Goal: Task Accomplishment & Management: Use online tool/utility

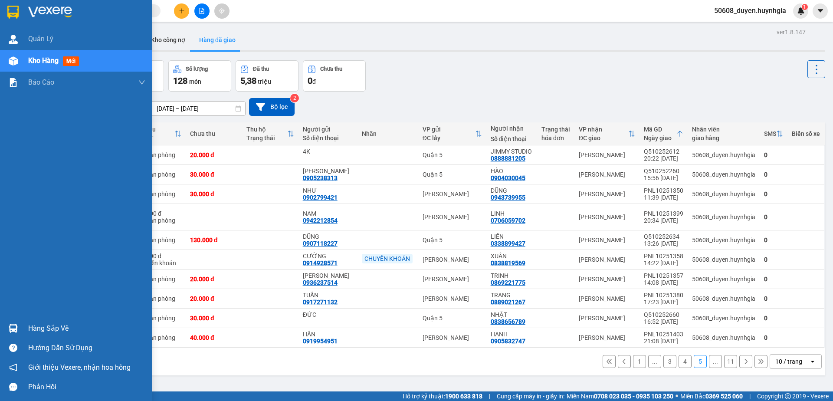
click at [16, 9] on img at bounding box center [12, 12] width 11 height 13
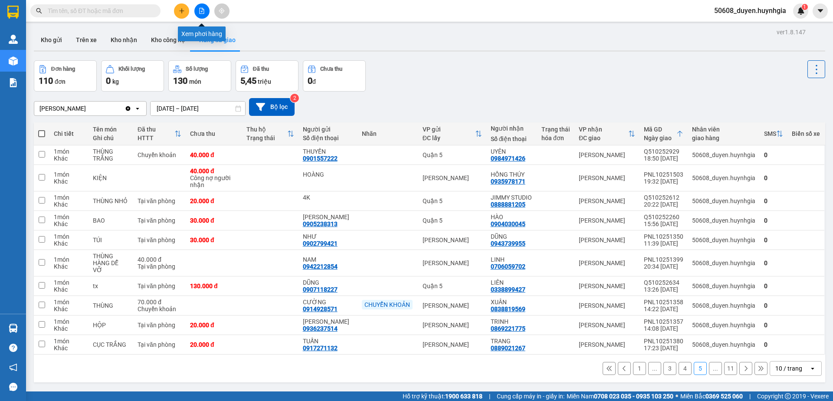
click at [201, 11] on icon "file-add" at bounding box center [202, 11] width 6 height 6
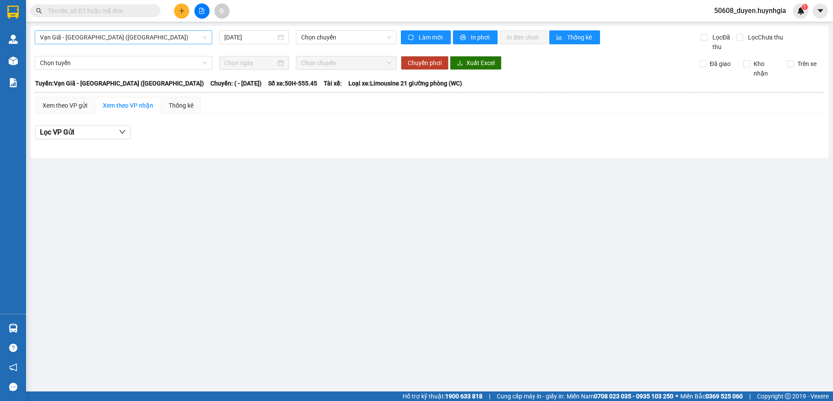
click at [154, 37] on span "Vạn Giã - [GEOGRAPHIC_DATA] ([GEOGRAPHIC_DATA])" at bounding box center [123, 37] width 167 height 13
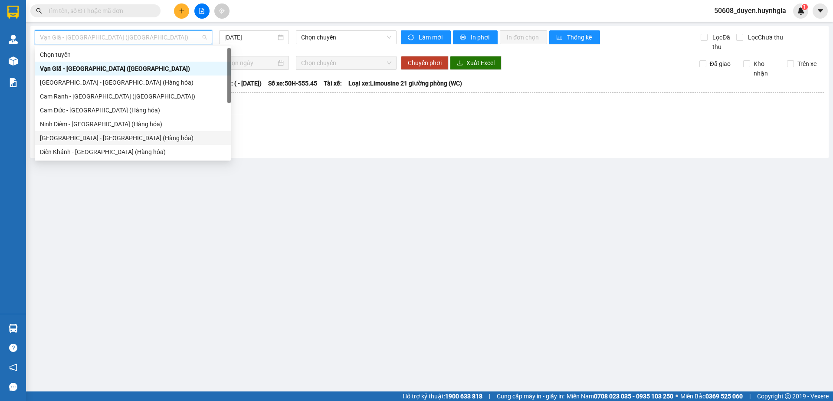
scroll to position [28, 0]
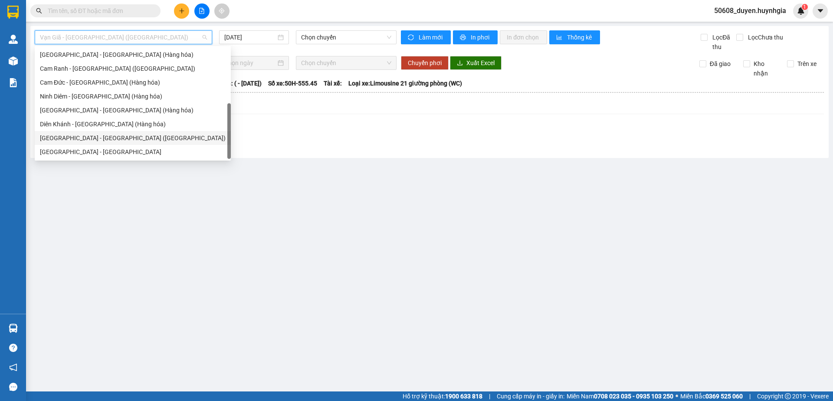
click at [88, 135] on div "[GEOGRAPHIC_DATA] - [GEOGRAPHIC_DATA] ([GEOGRAPHIC_DATA])" at bounding box center [133, 138] width 186 height 10
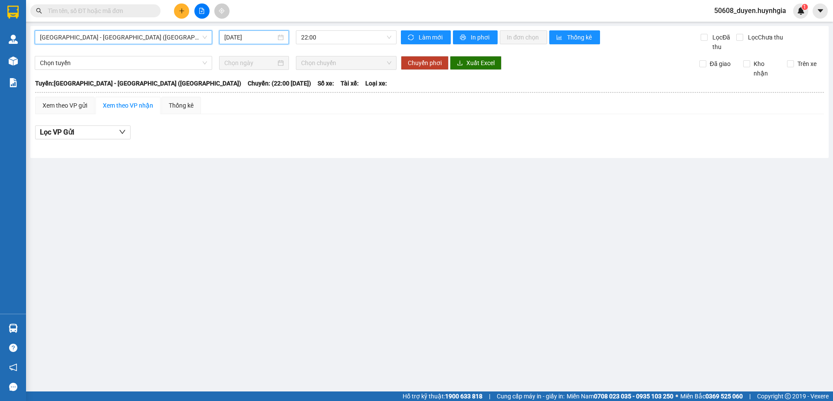
click at [249, 33] on input "[DATE]" at bounding box center [250, 38] width 52 height 10
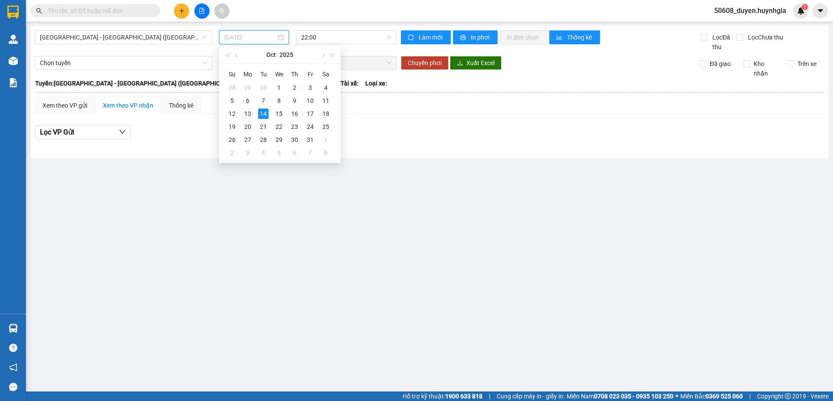
click at [249, 111] on div "13" at bounding box center [247, 113] width 10 height 10
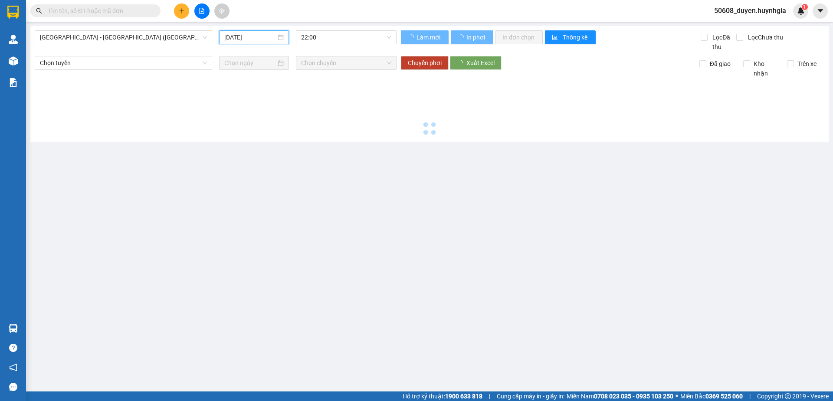
type input "[DATE]"
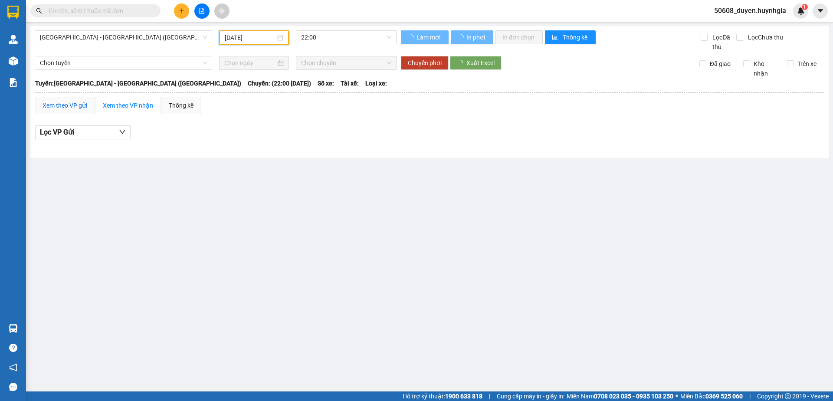
click at [75, 110] on div "Xem theo VP gửi" at bounding box center [65, 106] width 45 height 10
click at [85, 101] on div "Xem theo VP gửi" at bounding box center [65, 106] width 45 height 10
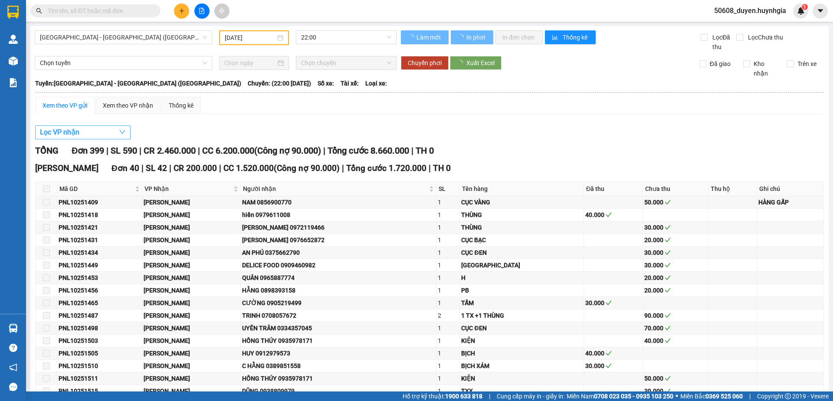
click at [87, 129] on button "Lọc VP nhận" at bounding box center [82, 132] width 95 height 14
click at [79, 107] on div "Xem theo VP gửi" at bounding box center [65, 106] width 45 height 10
click at [92, 131] on button "Lọc VP nhận" at bounding box center [82, 132] width 95 height 14
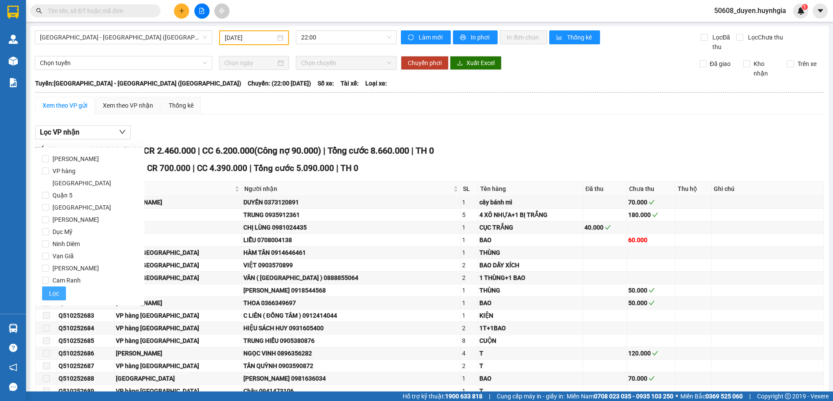
click at [57, 262] on span "[PERSON_NAME]" at bounding box center [75, 268] width 53 height 12
click at [49, 265] on input "[PERSON_NAME]" at bounding box center [45, 268] width 7 height 7
checkbox input "true"
click at [55, 288] on span "Lọc" at bounding box center [54, 293] width 10 height 10
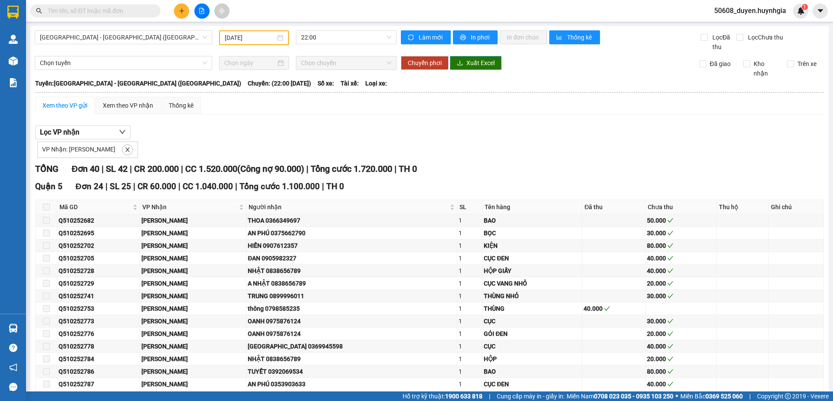
click at [484, 62] on span "Xuất Excel" at bounding box center [480, 63] width 28 height 10
